Goal: Task Accomplishment & Management: Use online tool/utility

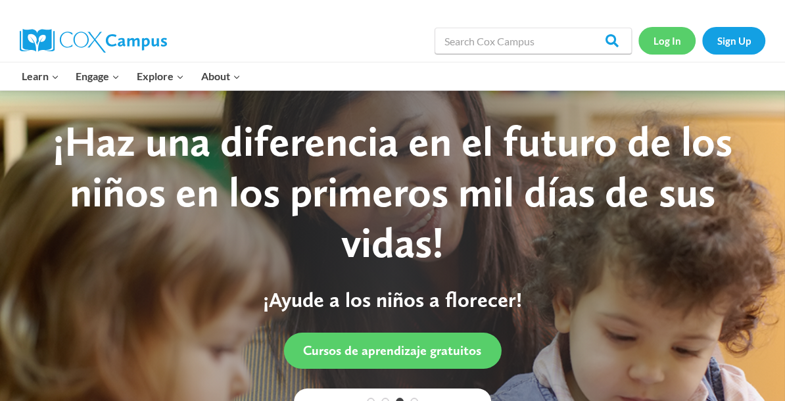
click at [657, 41] on link "Log In" at bounding box center [666, 40] width 57 height 27
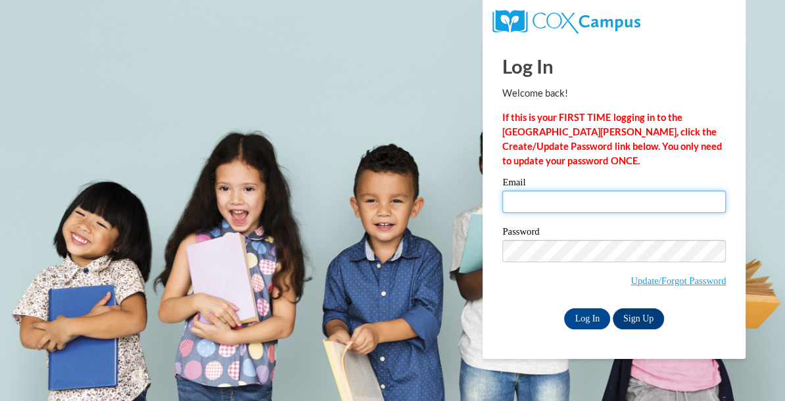
click at [544, 202] on input "Email" at bounding box center [614, 202] width 224 height 22
type input "[PERSON_NAME][EMAIL_ADDRESS][PERSON_NAME][DOMAIN_NAME]"
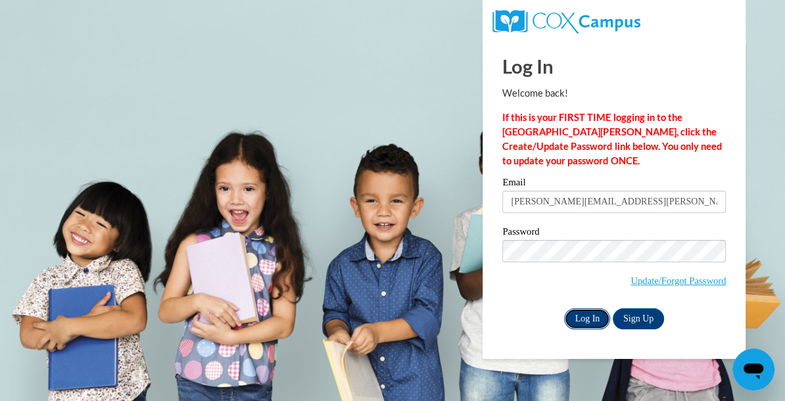
click at [580, 320] on input "Log In" at bounding box center [587, 318] width 46 height 21
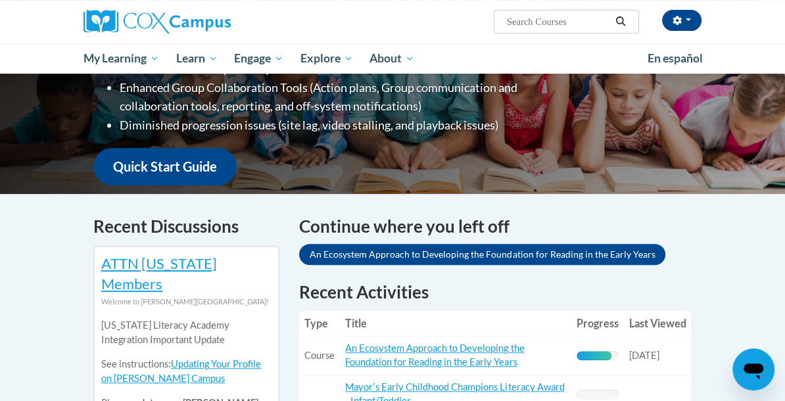
scroll to position [283, 0]
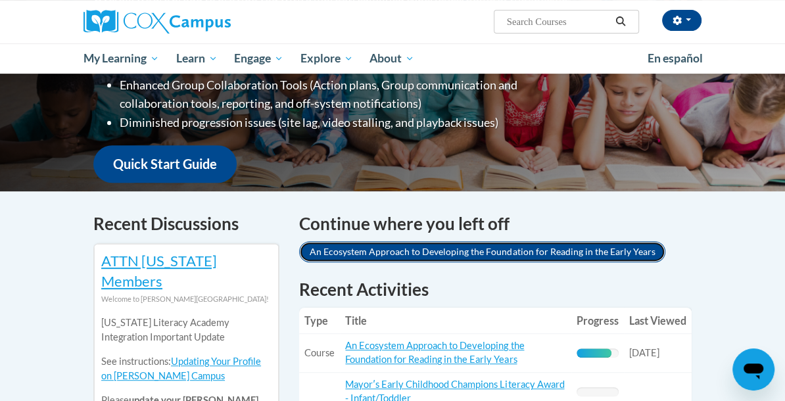
click at [463, 241] on link "An Ecosystem Approach to Developing the Foundation for Reading in the Early Yea…" at bounding box center [482, 251] width 366 height 21
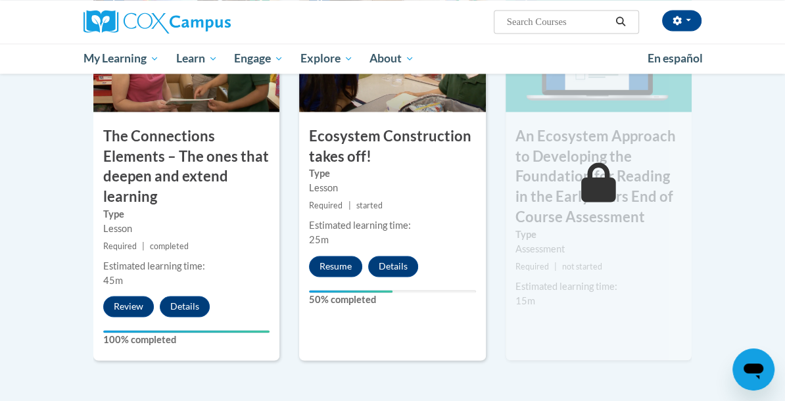
scroll to position [1233, 0]
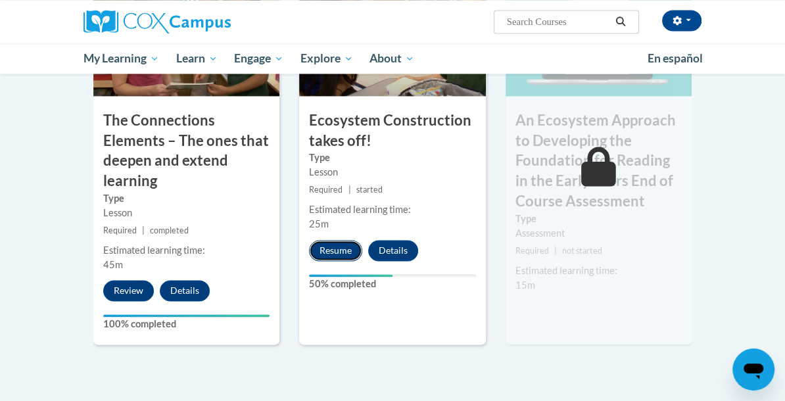
click at [337, 254] on button "Resume" at bounding box center [335, 250] width 53 height 21
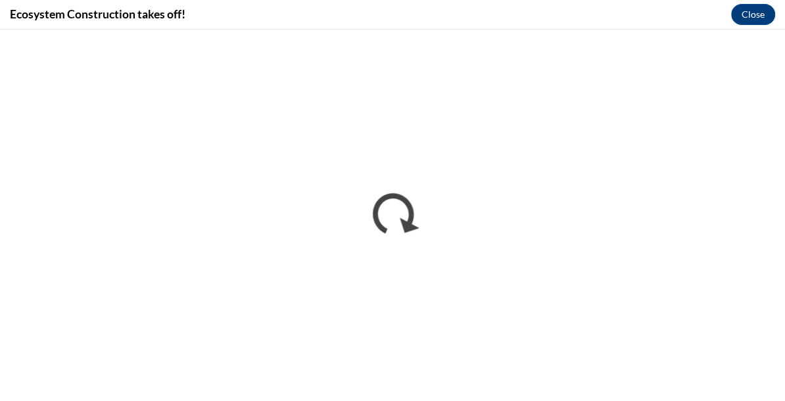
scroll to position [0, 0]
